Goal: Task Accomplishment & Management: Complete application form

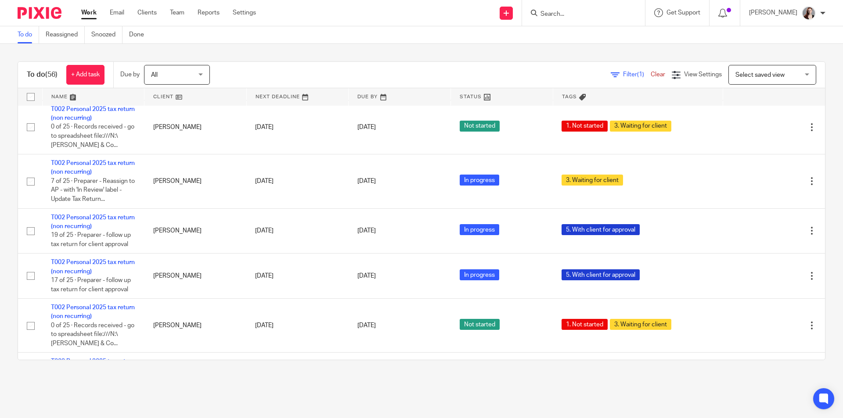
scroll to position [2508, 0]
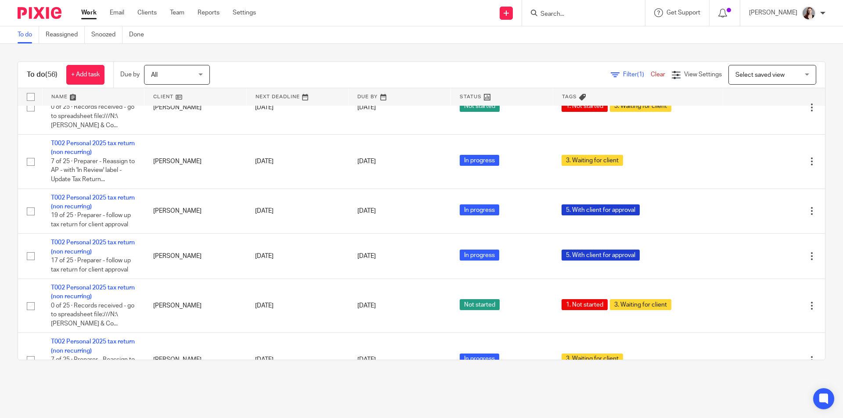
click at [604, 16] on input "Search" at bounding box center [579, 15] width 79 height 8
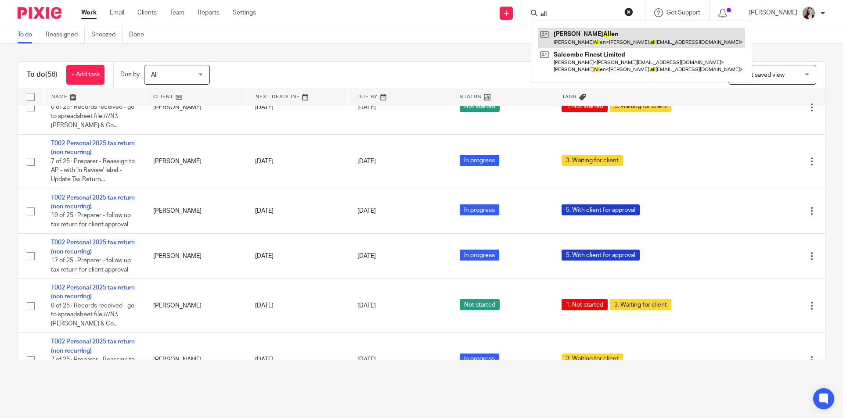
type input "all"
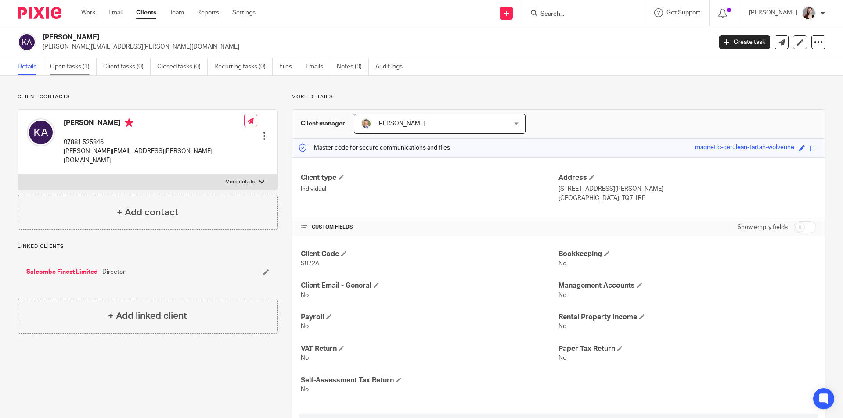
click at [85, 65] on link "Open tasks (1)" at bounding box center [73, 66] width 47 height 17
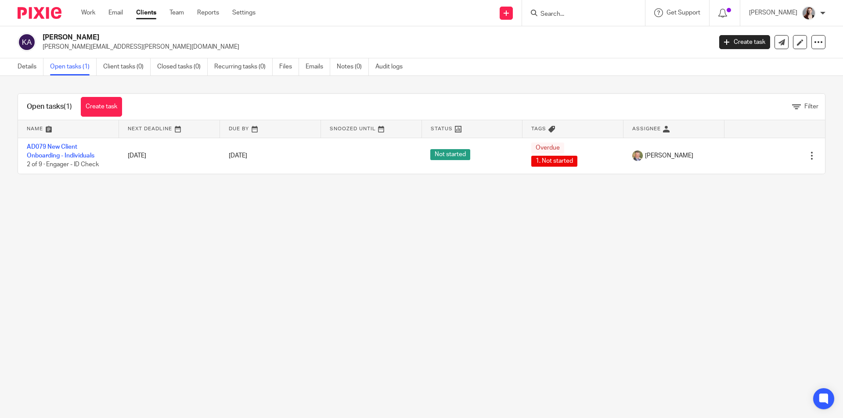
click at [743, 40] on link "Create task" at bounding box center [744, 42] width 51 height 14
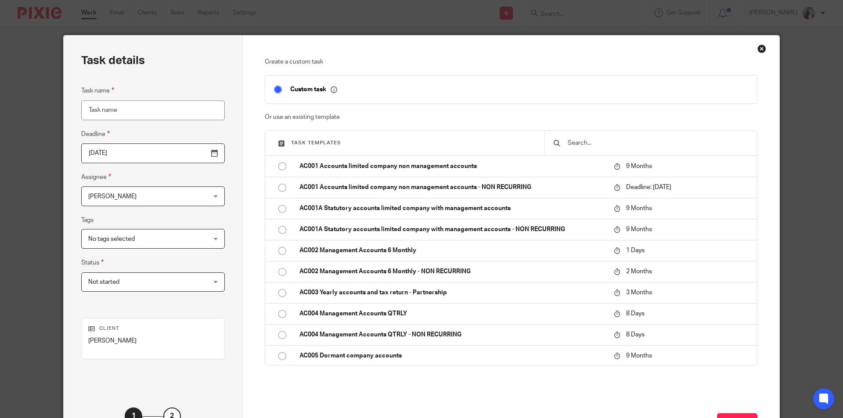
click at [601, 140] on input "text" at bounding box center [657, 143] width 181 height 10
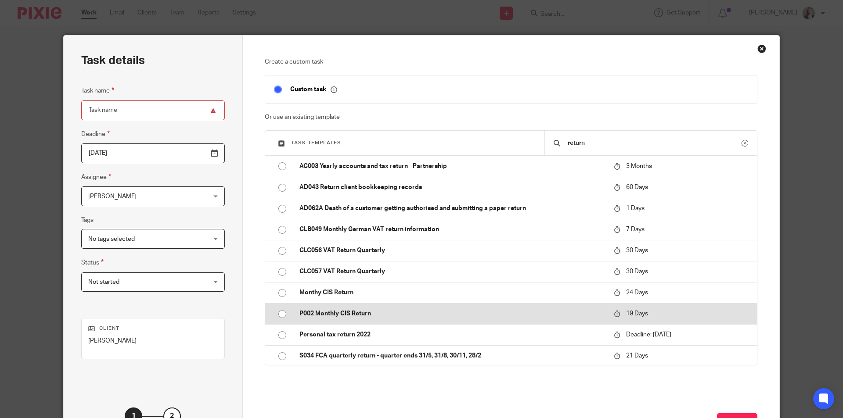
scroll to position [128, 0]
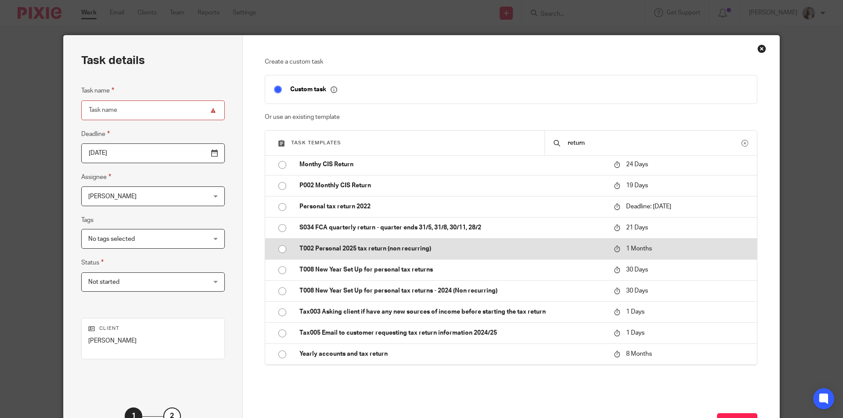
type input "return"
click at [487, 253] on p "T002 Personal 2025 tax return (non recurring)" at bounding box center [452, 249] width 306 height 9
type input "[DATE]"
type input "T002 Personal 2025 tax return (non recurring)"
checkbox input "false"
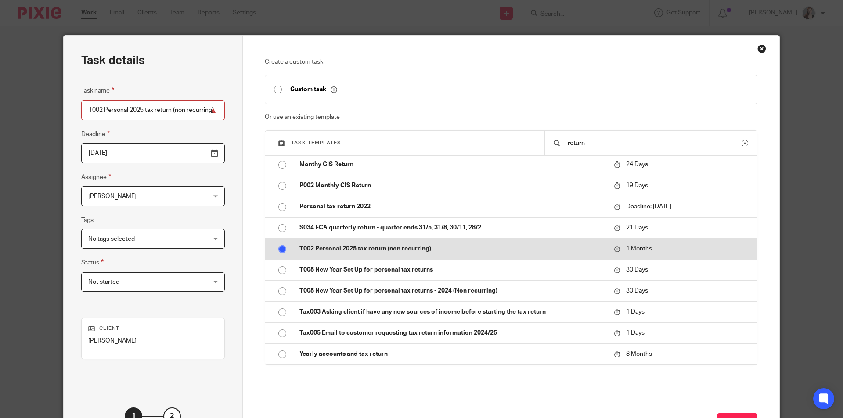
radio input "true"
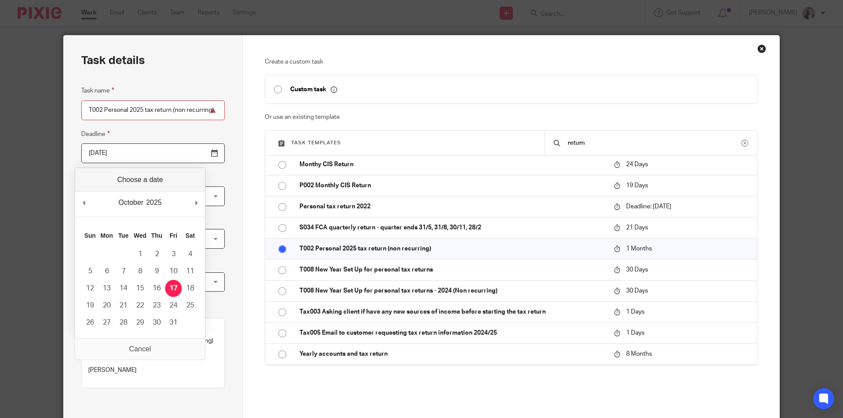
click at [195, 154] on input "2025-10-17" at bounding box center [153, 154] width 144 height 20
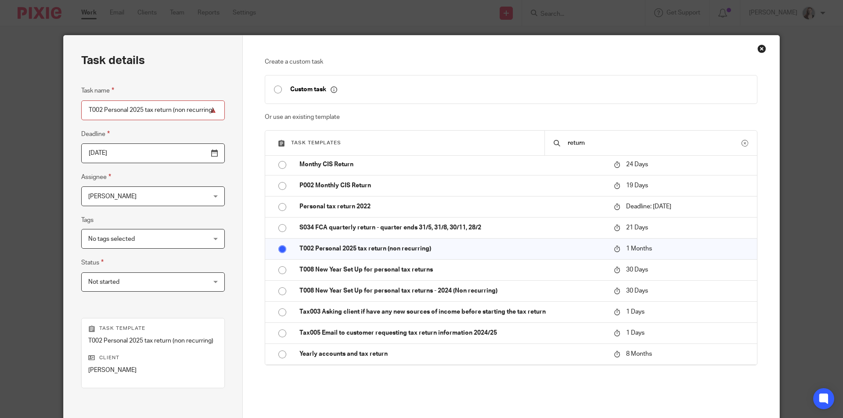
scroll to position [73, 0]
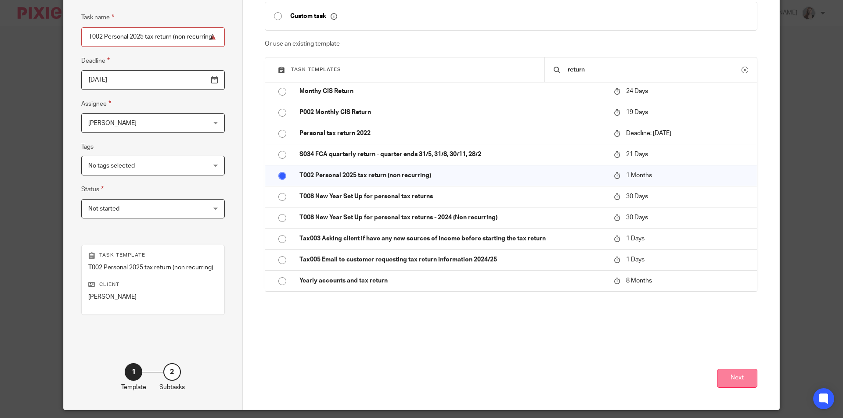
click at [730, 380] on button "Next" at bounding box center [737, 378] width 40 height 19
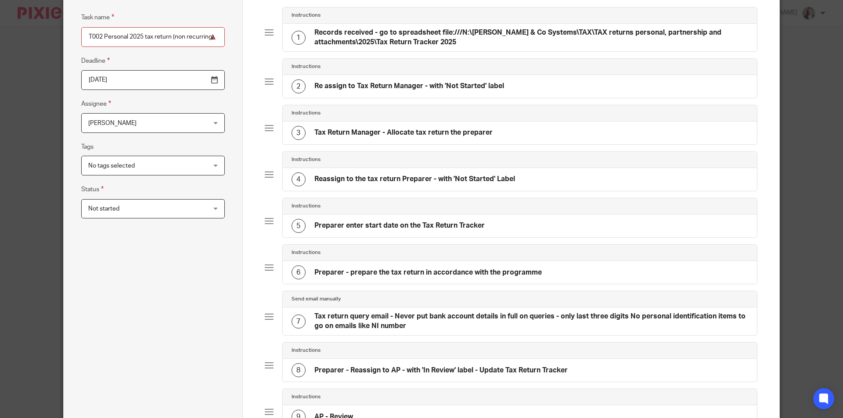
scroll to position [0, 0]
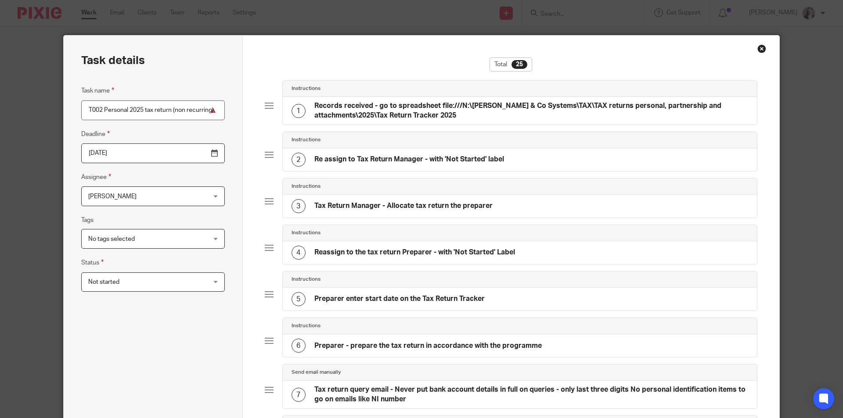
click at [193, 152] on input "2025-10-31" at bounding box center [153, 154] width 144 height 20
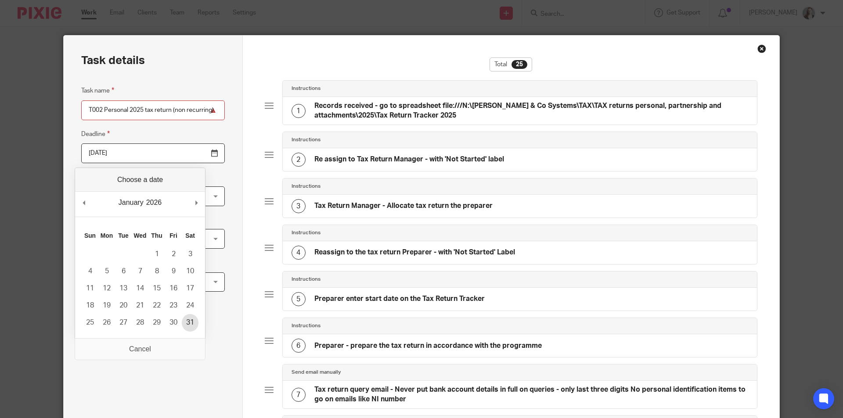
type input "2026-01-31"
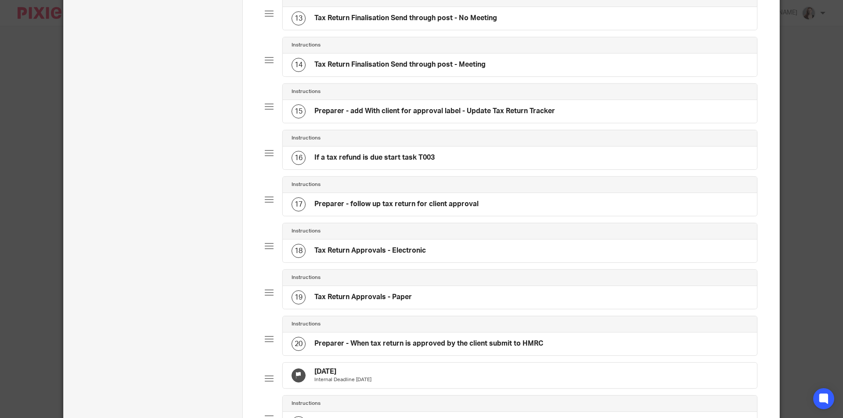
scroll to position [967, 0]
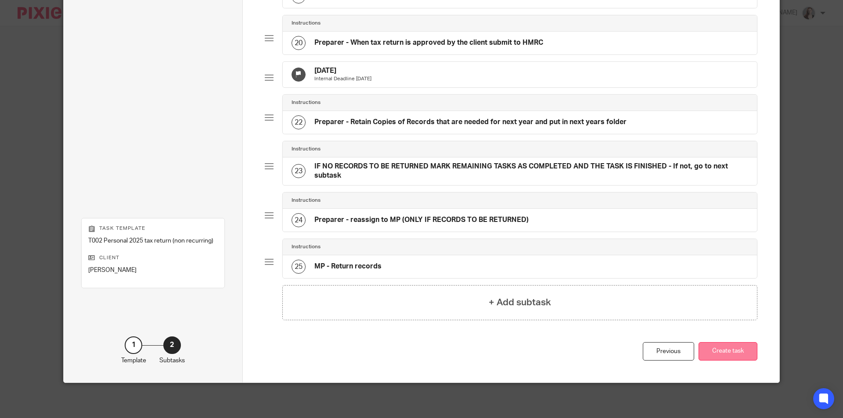
click at [735, 350] on button "Create task" at bounding box center [727, 351] width 59 height 19
